Goal: Task Accomplishment & Management: Manage account settings

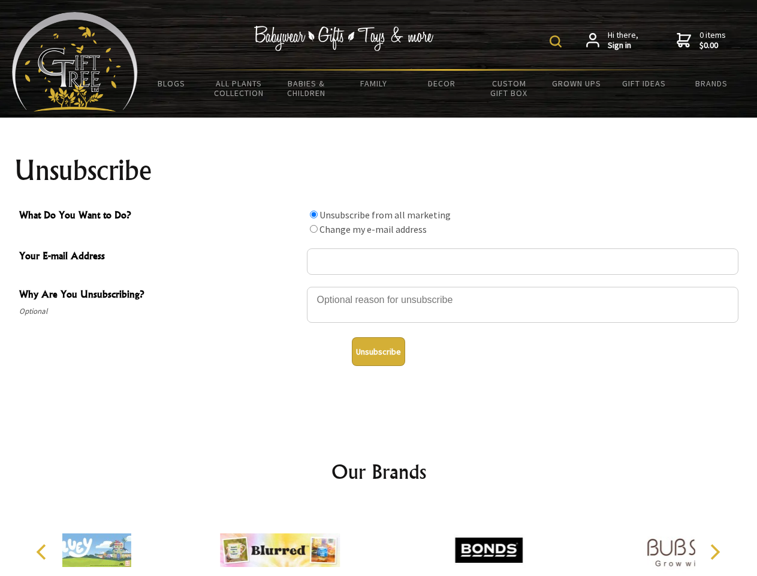
click at [558, 41] on img at bounding box center [556, 41] width 12 height 12
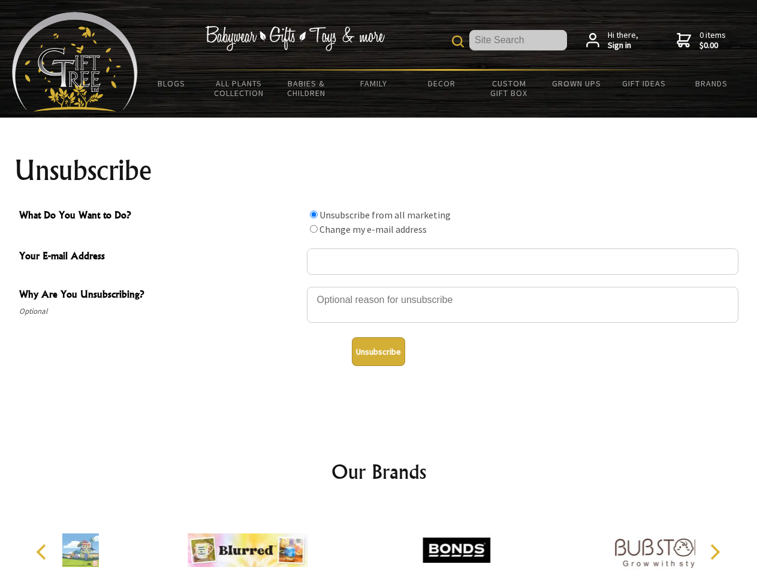
click at [379, 286] on div at bounding box center [523, 306] width 432 height 42
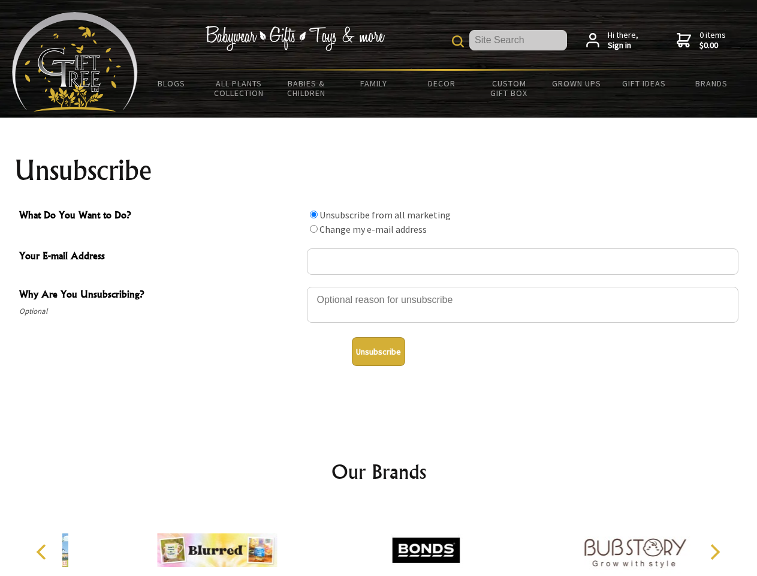
click at [314, 214] on input "What Do You Want to Do?" at bounding box center [314, 214] width 8 height 8
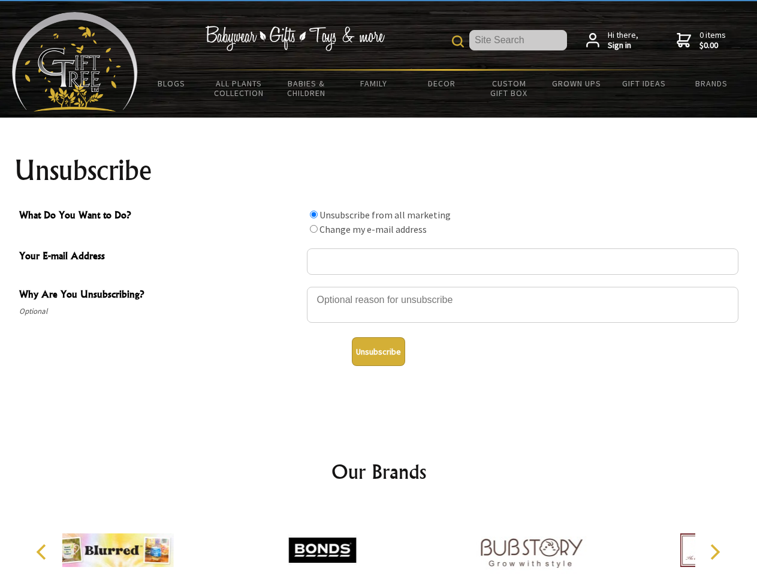
click at [314, 228] on input "What Do You Want to Do?" at bounding box center [314, 229] width 8 height 8
radio input "true"
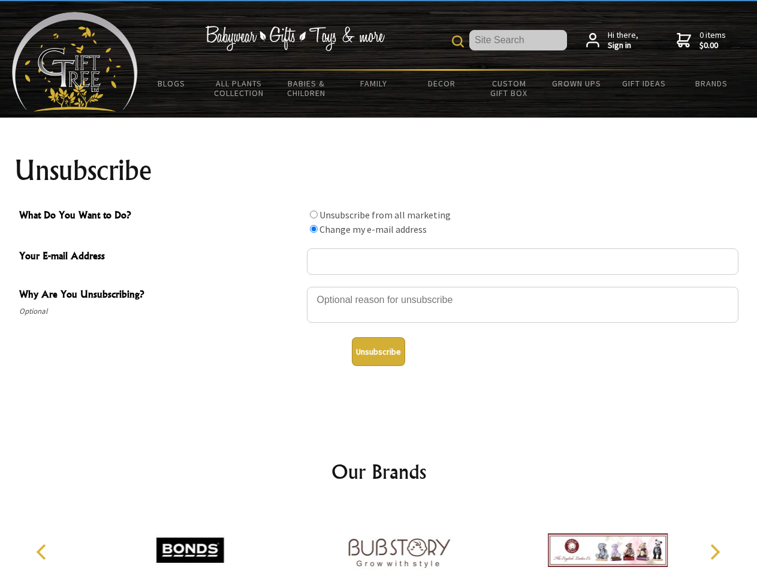
click at [378, 351] on button "Unsubscribe" at bounding box center [378, 351] width 53 height 29
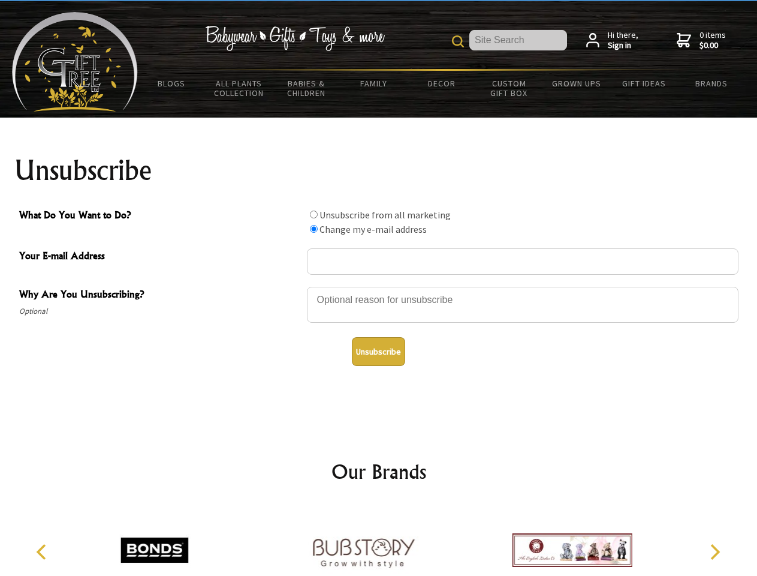
click at [43, 552] on icon "Previous" at bounding box center [43, 552] width 16 height 16
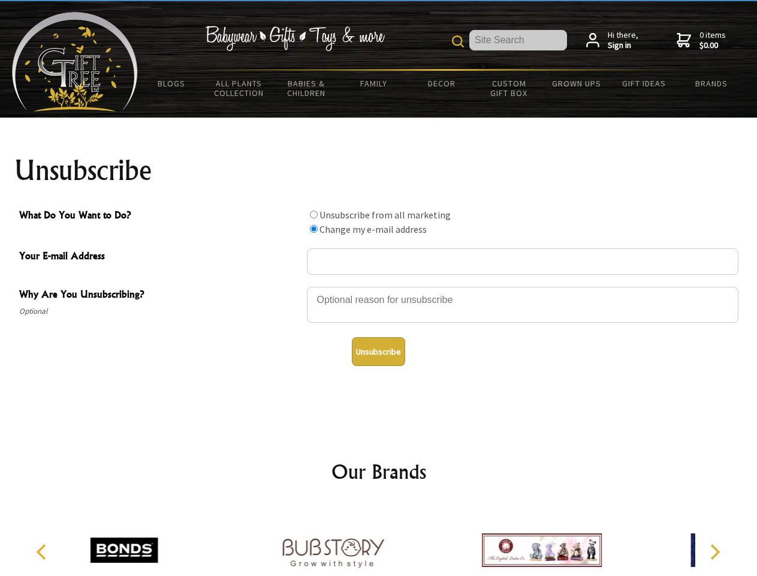
click at [715, 552] on icon "Next" at bounding box center [714, 552] width 16 height 16
